Goal: Task Accomplishment & Management: Use online tool/utility

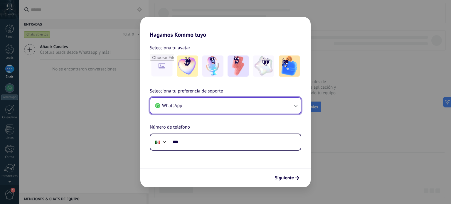
click at [251, 111] on button "WhatsApp" at bounding box center [225, 106] width 150 height 16
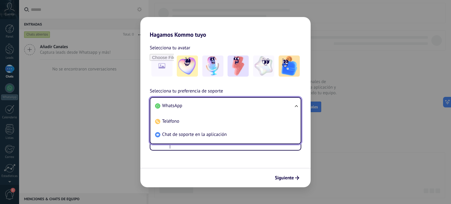
click at [181, 107] on span "WhatsApp" at bounding box center [172, 106] width 20 height 6
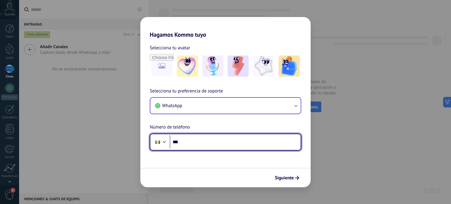
click at [216, 141] on input "***" at bounding box center [235, 141] width 131 height 13
type input "**********"
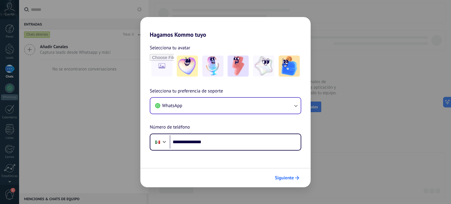
click at [285, 178] on span "Siguiente" at bounding box center [284, 178] width 19 height 4
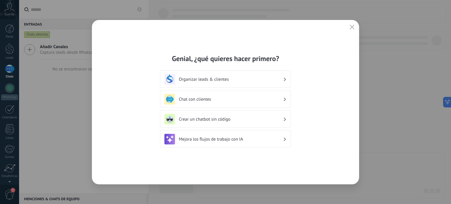
click at [228, 78] on h3 "Organizar leads & clientes" at bounding box center [231, 80] width 104 height 6
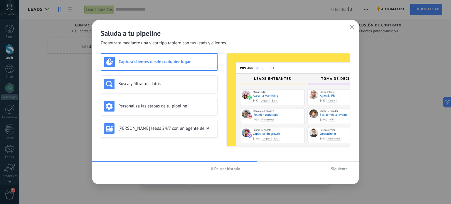
click at [165, 60] on h3 "Captura clientes desde cualquier lugar" at bounding box center [166, 62] width 95 height 6
click at [334, 168] on span "Siguiente" at bounding box center [339, 169] width 17 height 4
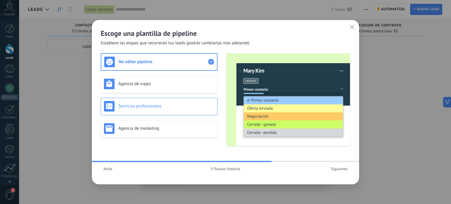
click at [187, 107] on h3 "Servicios profesionales" at bounding box center [166, 106] width 96 height 6
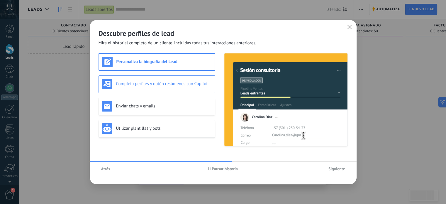
click at [177, 90] on div "Completa perfiles y obtén resúmenes con Copilot" at bounding box center [157, 84] width 117 height 18
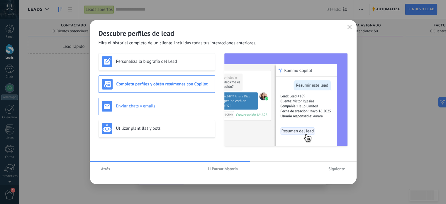
click at [176, 101] on div "Enviar chats y emails" at bounding box center [157, 106] width 110 height 11
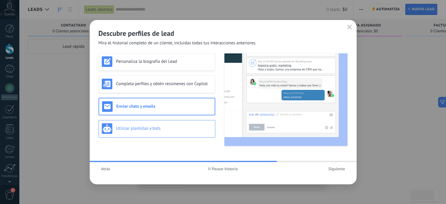
click at [181, 125] on div "Utilizar plantillas y bots" at bounding box center [157, 128] width 110 height 11
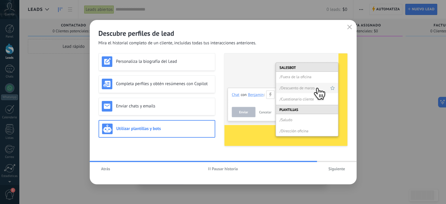
click at [332, 170] on span "Siguiente" at bounding box center [337, 169] width 17 height 4
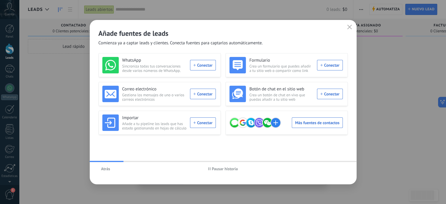
click at [212, 171] on span "Pausar historia" at bounding box center [225, 169] width 26 height 4
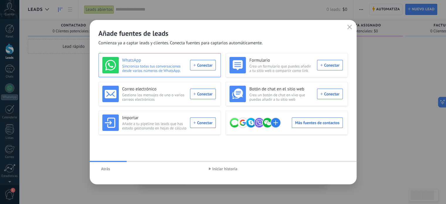
click at [202, 64] on div "WhatsApp Sincroniza todas tus conversaciones desde varios números de WhatsApp. …" at bounding box center [159, 65] width 114 height 16
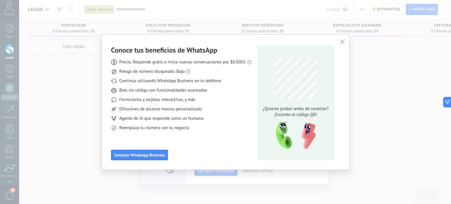
click at [343, 41] on icon "button" at bounding box center [342, 41] width 5 height 5
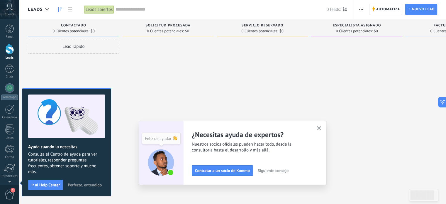
click at [322, 129] on use "button" at bounding box center [319, 128] width 4 height 4
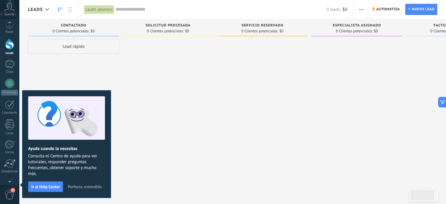
scroll to position [7, 0]
click at [171, 155] on div at bounding box center [168, 102] width 92 height 127
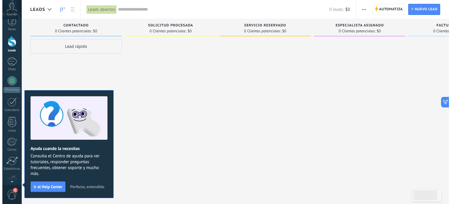
scroll to position [0, 0]
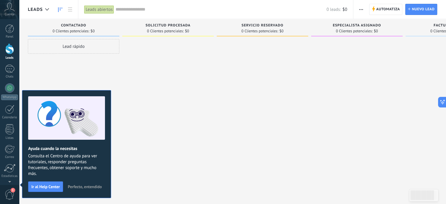
click at [79, 185] on span "Perfecto, entendido" at bounding box center [85, 187] width 34 height 4
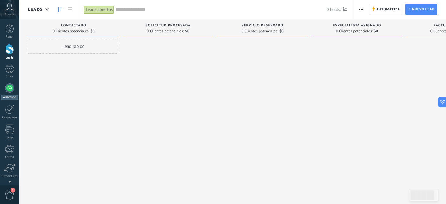
click at [9, 86] on div at bounding box center [9, 87] width 9 height 9
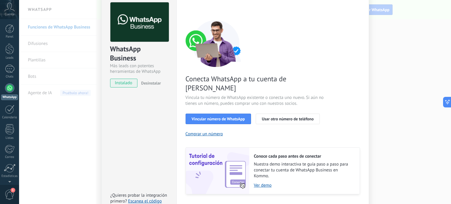
scroll to position [29, 0]
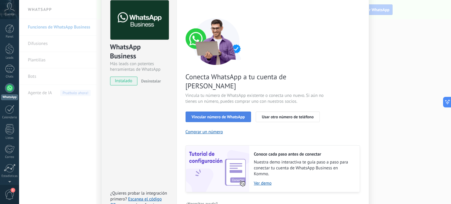
click at [213, 111] on button "Vincular número de WhatsApp" at bounding box center [217, 116] width 65 height 11
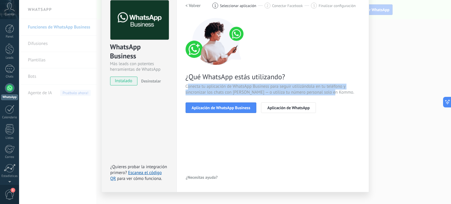
drag, startPoint x: 185, startPoint y: 84, endPoint x: 339, endPoint y: 94, distance: 154.3
click at [339, 94] on span "Conecta tu aplicación de WhatsApp Business para seguir utilizándola en tu teléf…" at bounding box center [272, 90] width 174 height 12
click at [342, 94] on span "Conecta tu aplicación de WhatsApp Business para seguir utilizándola en tu teléf…" at bounding box center [272, 90] width 174 height 12
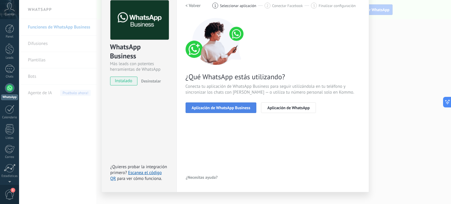
click at [240, 108] on span "Aplicación de WhatsApp Business" at bounding box center [221, 108] width 59 height 4
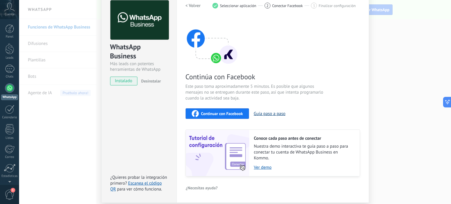
click at [259, 113] on button "Guía paso a paso" at bounding box center [270, 114] width 32 height 6
click at [222, 114] on span "Continuar con Facebook" at bounding box center [222, 113] width 42 height 4
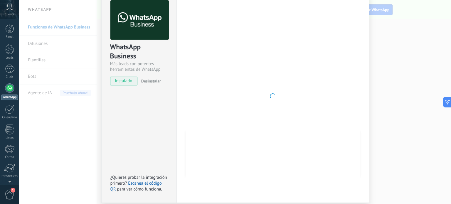
drag, startPoint x: 355, startPoint y: 45, endPoint x: 393, endPoint y: 45, distance: 38.4
click at [393, 45] on div "WhatsApp Business Más leads con potentes herramientas de WhatsApp instalado Des…" at bounding box center [235, 102] width 432 height 204
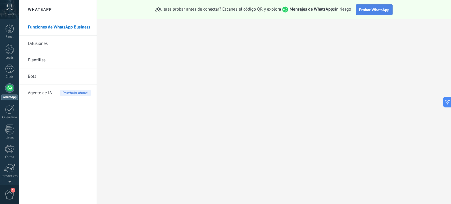
click at [369, 8] on span "Probar WhatsApp" at bounding box center [374, 9] width 31 height 5
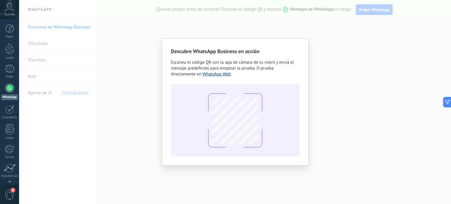
click at [216, 75] on link "WhatsApp Web" at bounding box center [216, 74] width 28 height 6
click at [289, 18] on div "Descubre WhatsApp Business en acción Escanea el código QR con la app de cámara …" at bounding box center [235, 102] width 432 height 204
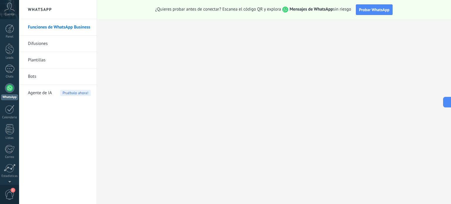
click at [59, 22] on link "Funciones de WhatsApp Business" at bounding box center [59, 27] width 63 height 16
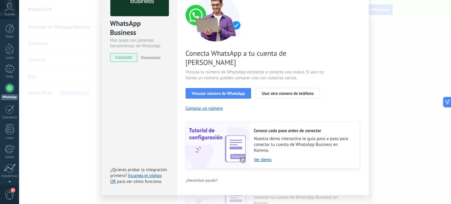
scroll to position [53, 0]
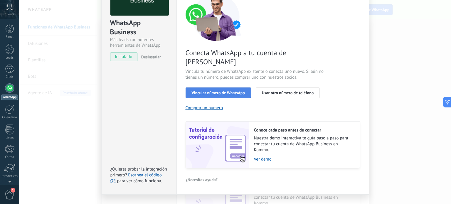
click at [243, 91] on span "Vincular número de WhatsApp" at bounding box center [218, 93] width 53 height 4
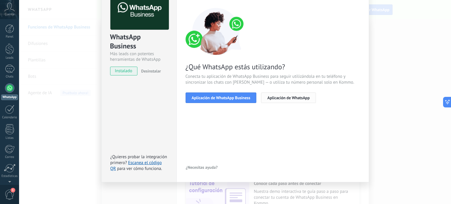
click at [277, 94] on button "Aplicación de WhatsApp" at bounding box center [288, 97] width 55 height 11
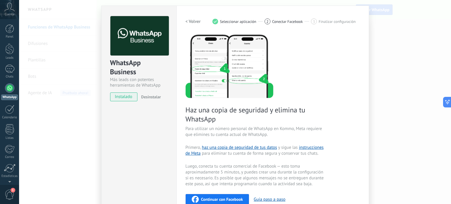
scroll to position [13, 0]
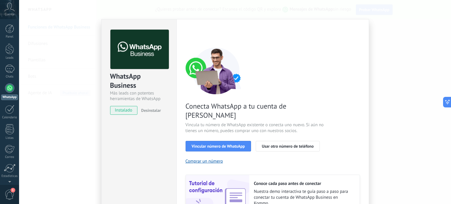
scroll to position [32, 0]
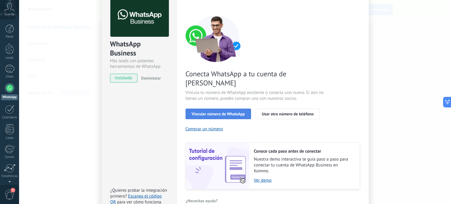
click at [211, 109] on button "Vincular número de WhatsApp" at bounding box center [217, 114] width 65 height 11
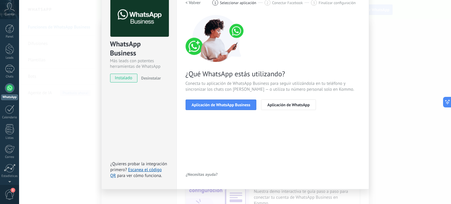
click at [211, 109] on button "Aplicación de WhatsApp Business" at bounding box center [220, 104] width 71 height 11
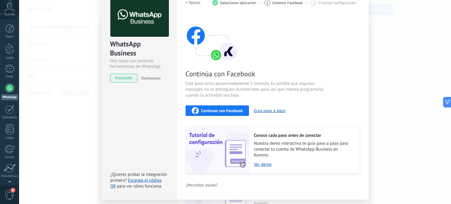
click at [220, 107] on div "Continuar con Facebook" at bounding box center [217, 110] width 51 height 7
click at [231, 111] on span "Continuar con Facebook" at bounding box center [222, 111] width 42 height 4
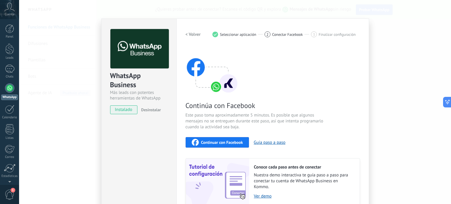
scroll to position [0, 0]
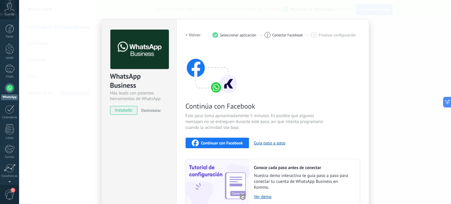
click at [65, 64] on div "WhatsApp Business Más leads con potentes herramientas de WhatsApp instalado Des…" at bounding box center [235, 102] width 432 height 204
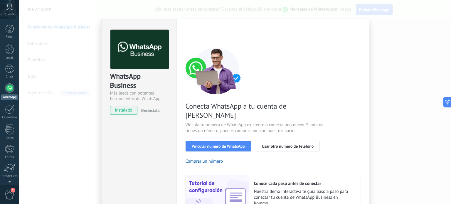
click at [93, 69] on div "WhatsApp Business Más leads con potentes herramientas de WhatsApp instalado Des…" at bounding box center [235, 102] width 432 height 204
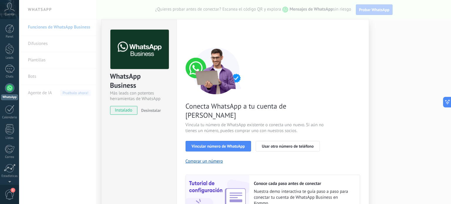
click at [94, 69] on div "WhatsApp Business Más leads con potentes herramientas de WhatsApp instalado Des…" at bounding box center [235, 102] width 432 height 204
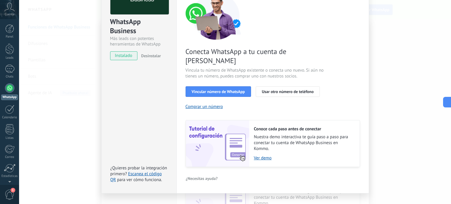
scroll to position [56, 0]
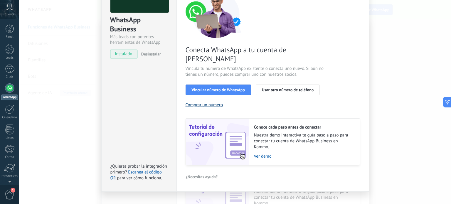
click at [216, 102] on button "Comprar un número" at bounding box center [204, 105] width 38 height 6
click at [273, 85] on button "Usar otro número de teléfono" at bounding box center [288, 90] width 64 height 11
click at [204, 102] on button "Comprar un número" at bounding box center [204, 105] width 38 height 6
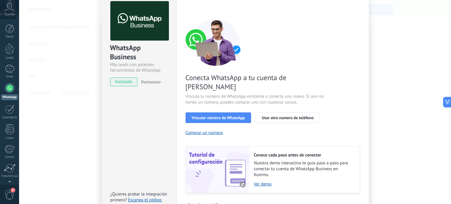
scroll to position [27, 0]
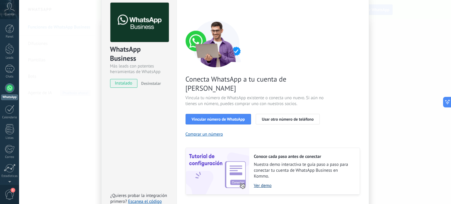
click at [255, 183] on link "Ver demo" at bounding box center [304, 186] width 100 height 6
